Goal: Task Accomplishment & Management: Complete application form

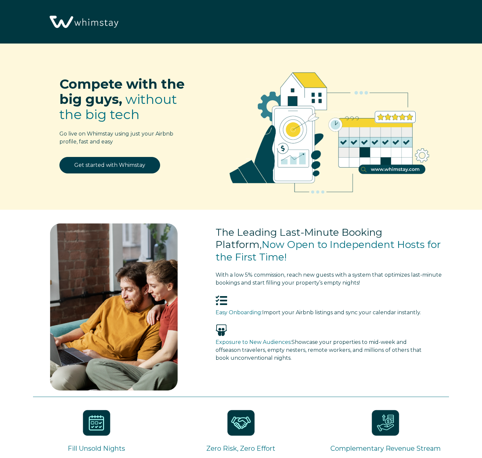
select select "MX"
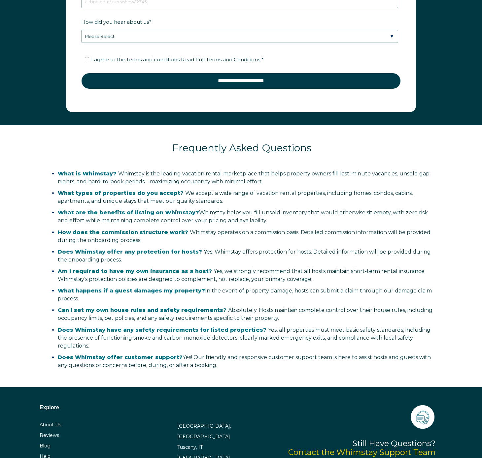
scroll to position [1023, 0]
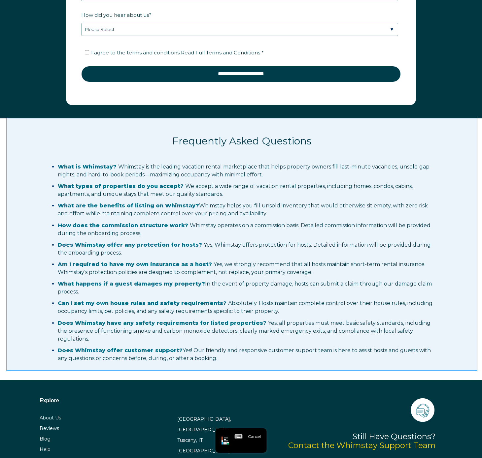
click at [12, 189] on div "Frequently Asked Questions What is Whimstay? Whimstay is the leading vacation r…" at bounding box center [242, 244] width 470 height 252
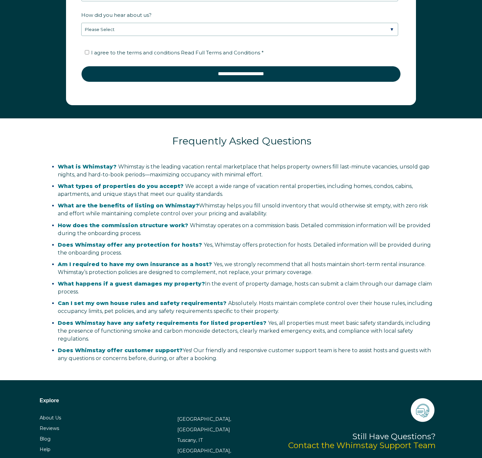
scroll to position [1083, 0]
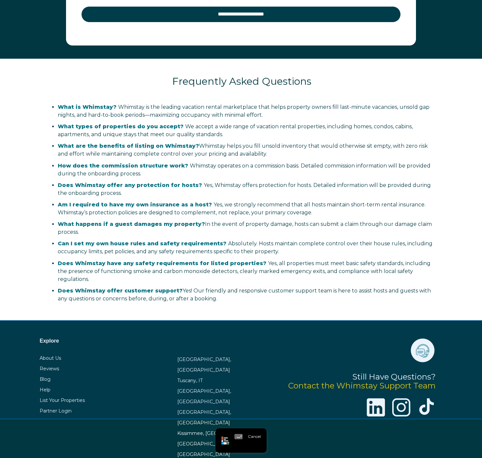
click at [462, 408] on div "Explore About Us Reviews Blog Help List Your Properties Partner Login [GEOGRAPH…" at bounding box center [241, 390] width 482 height 139
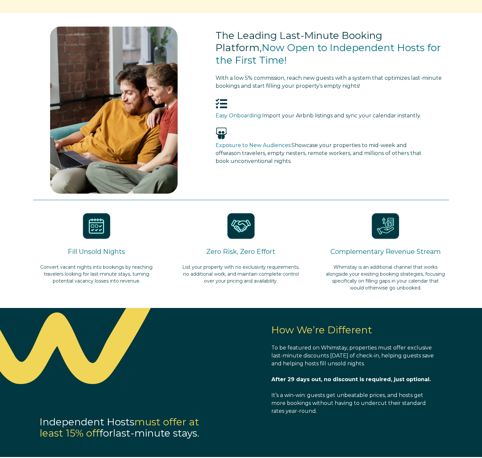
scroll to position [0, 0]
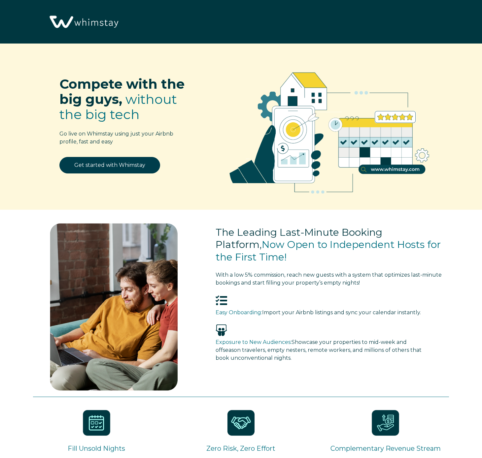
click at [240, 146] on img at bounding box center [329, 129] width 232 height 152
select select "MX"
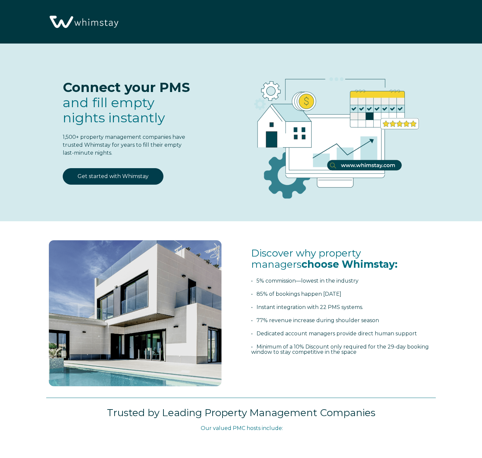
select select "MX"
select select "Standard"
